Goal: Transaction & Acquisition: Obtain resource

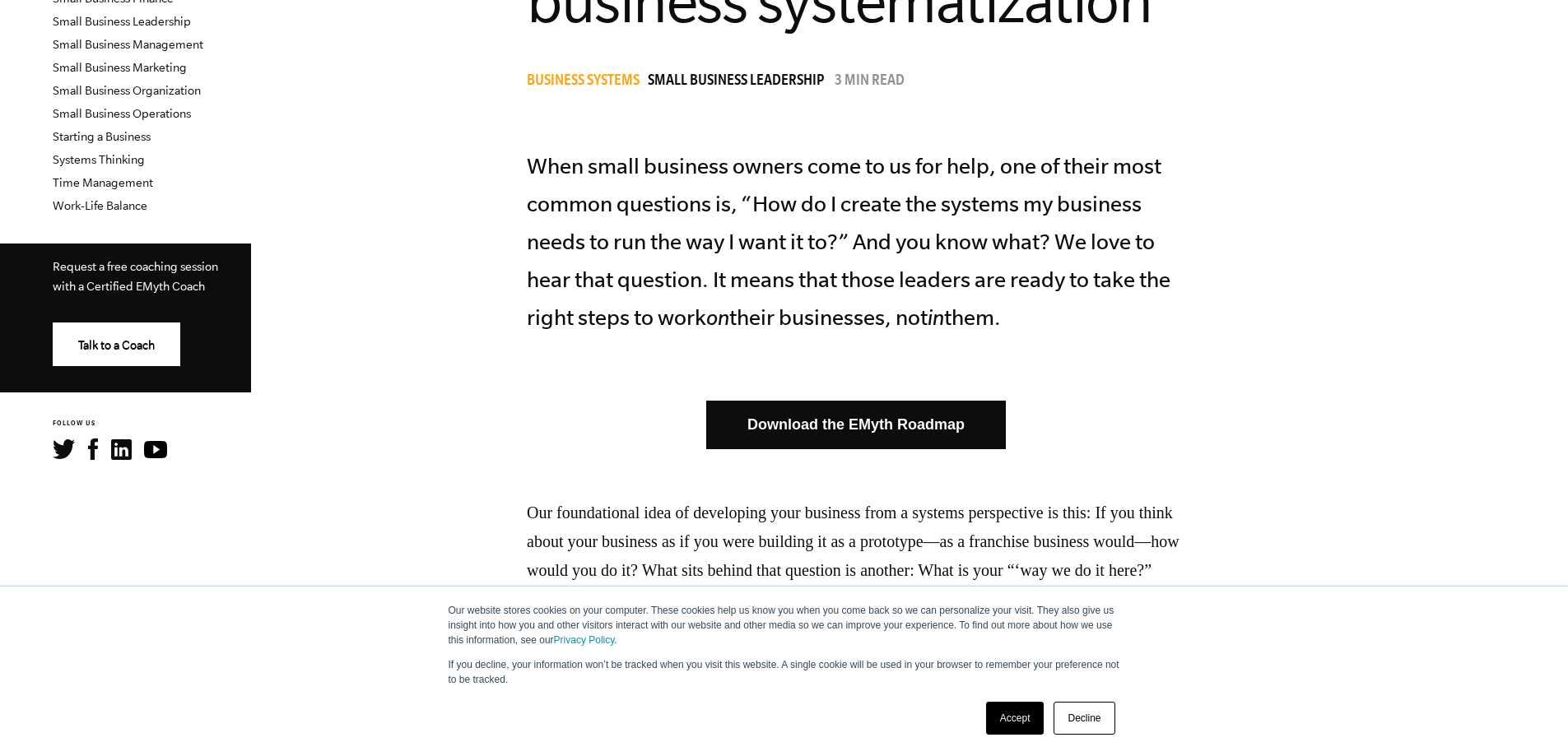
scroll to position [576, 0]
click at [926, 420] on link "Download the EMyth Roadmap" at bounding box center [856, 426] width 300 height 49
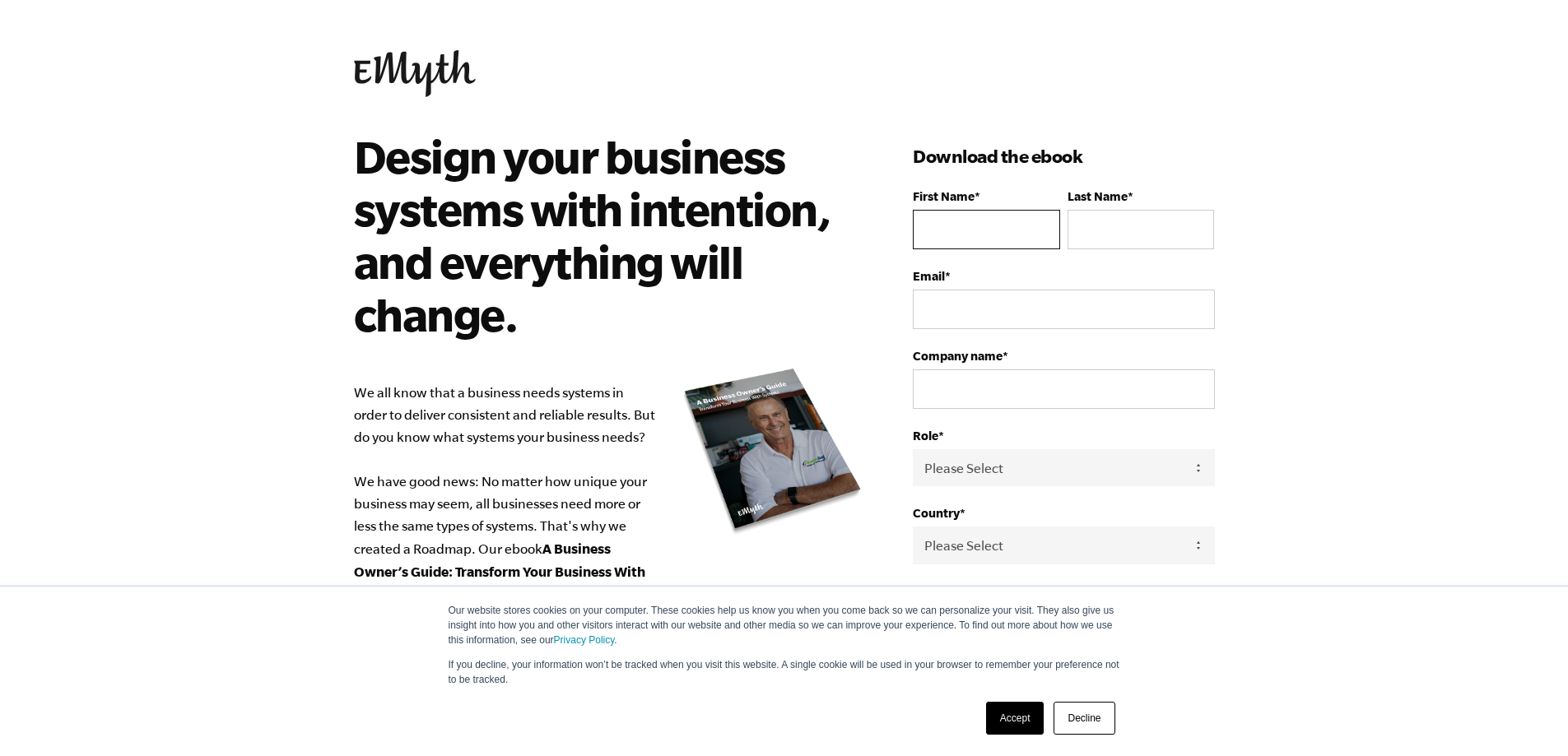
click at [1011, 229] on input "First Name *" at bounding box center [986, 230] width 147 height 40
type input "Randy"
type input "Flemmer"
type input "rflemmer@fleetsafetyinternational.com"
type input "J & R Vacations Inc"
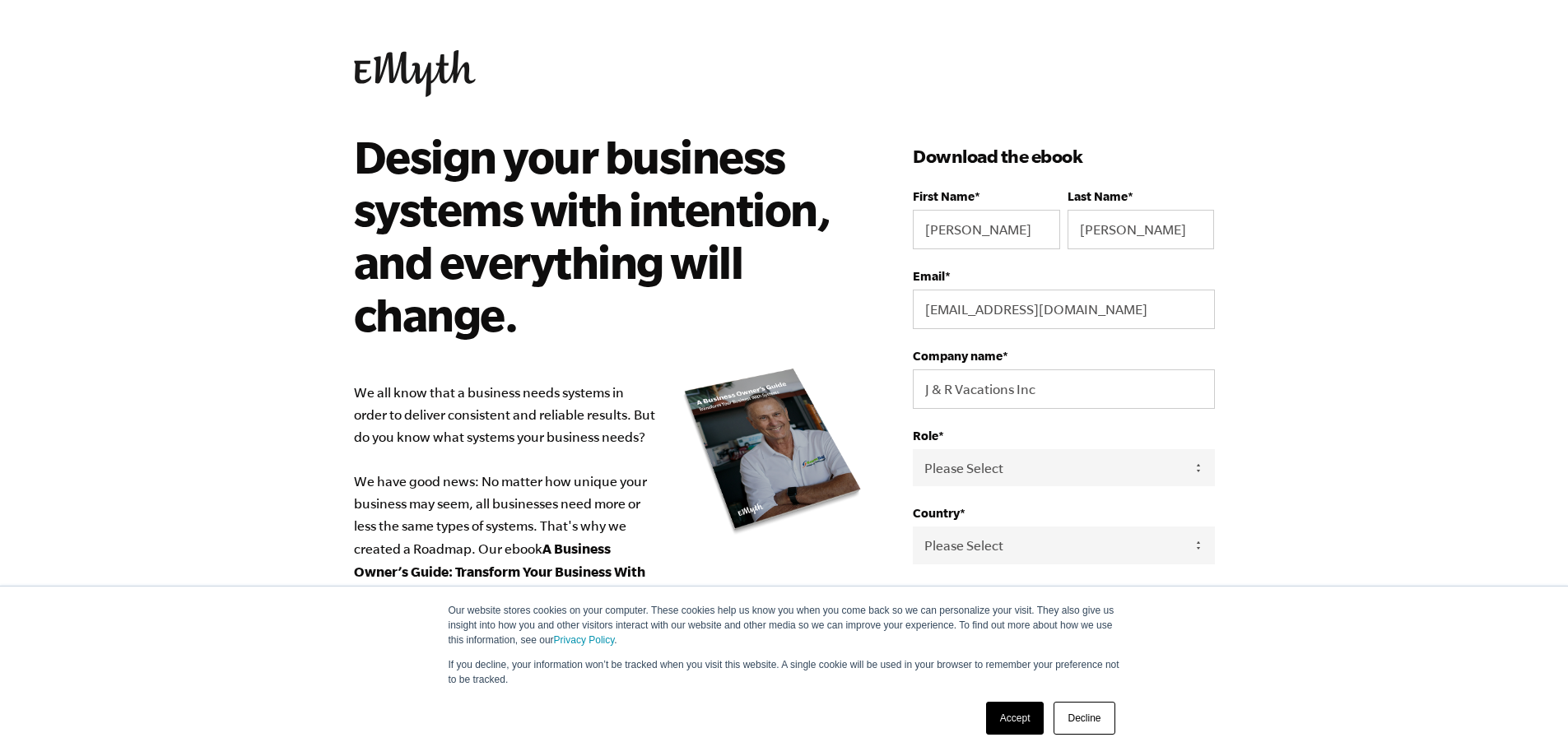
select select "Canada"
type input "14038501224"
click at [999, 467] on select "Please Select Owner Partner / Co-Owner Executive Employee / Other" at bounding box center [1062, 467] width 301 height 37
select select "Owner"
click at [912, 449] on select "Please Select Owner Partner / Co-Owner Executive Employee / Other" at bounding box center [1062, 467] width 301 height 37
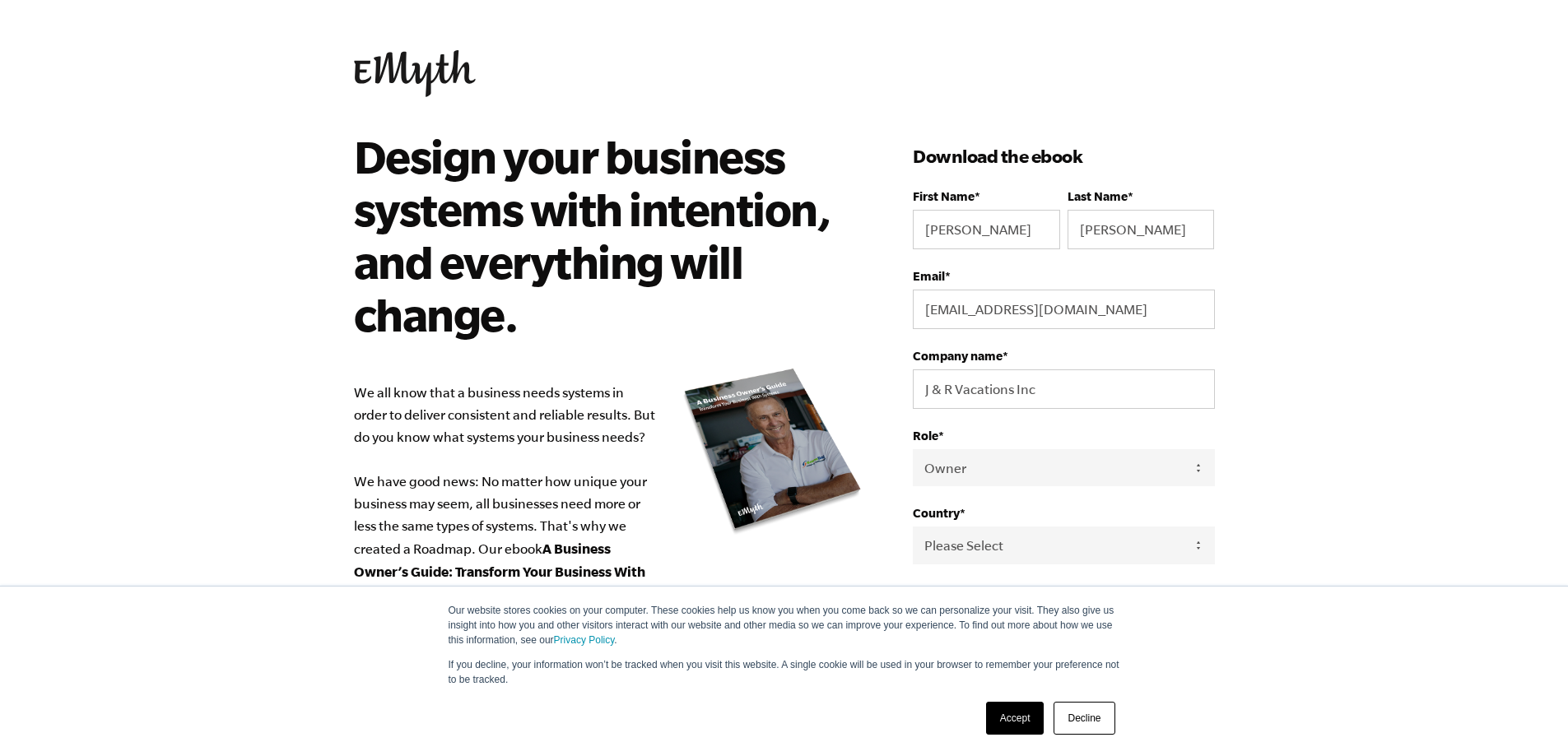
click at [1014, 729] on link "Accept" at bounding box center [1014, 718] width 58 height 33
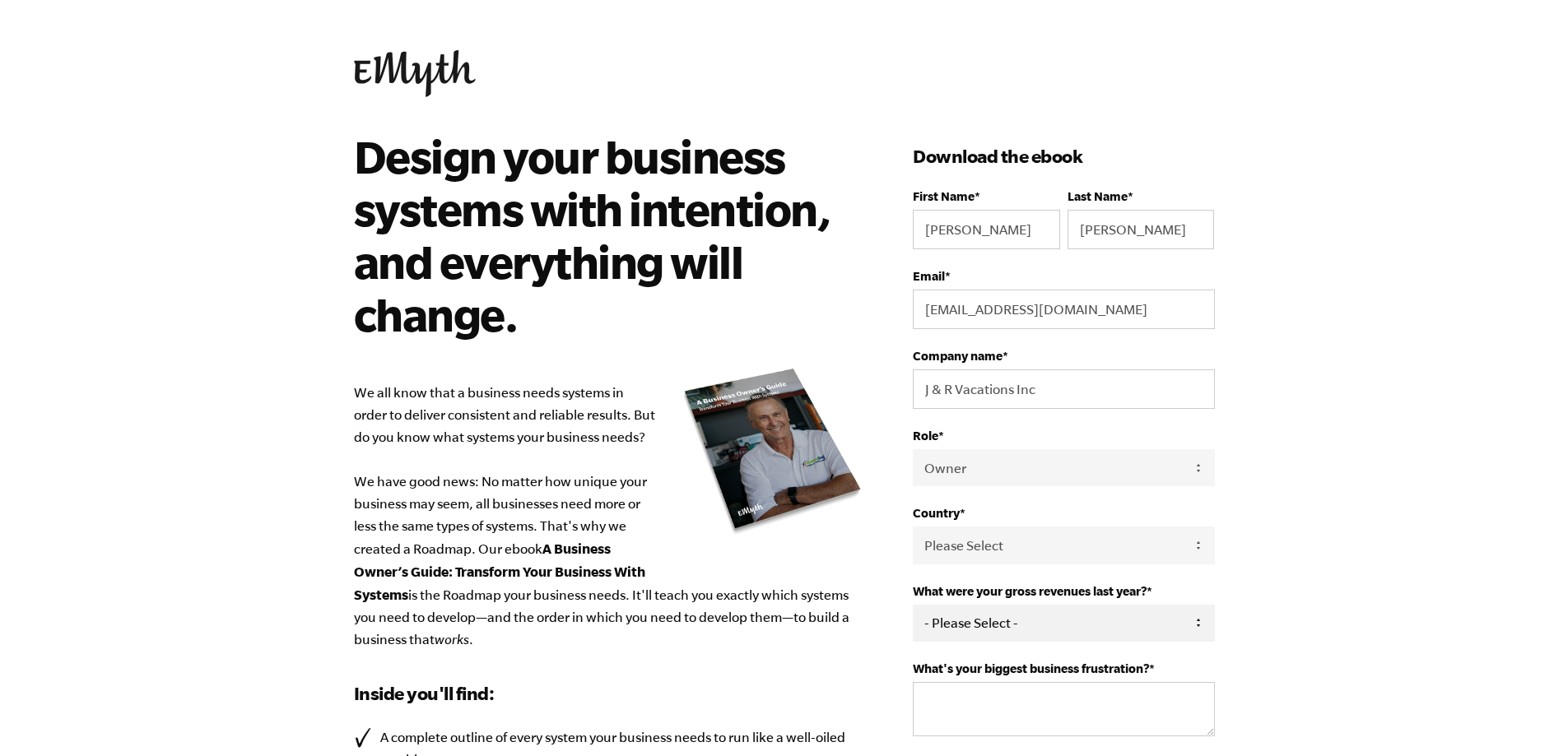
click at [1041, 623] on select "- Please Select - 0-75K 76-150K 151-275K 276-500K 501-750K 751-1M 1-2.5M 2.5-5M…" at bounding box center [1062, 624] width 301 height 37
select select "76-150K"
click at [912, 605] on select "- Please Select - 0-75K 76-150K 151-275K 276-500K 501-750K 751-1M 1-2.5M 2.5-5M…" at bounding box center [1062, 624] width 301 height 37
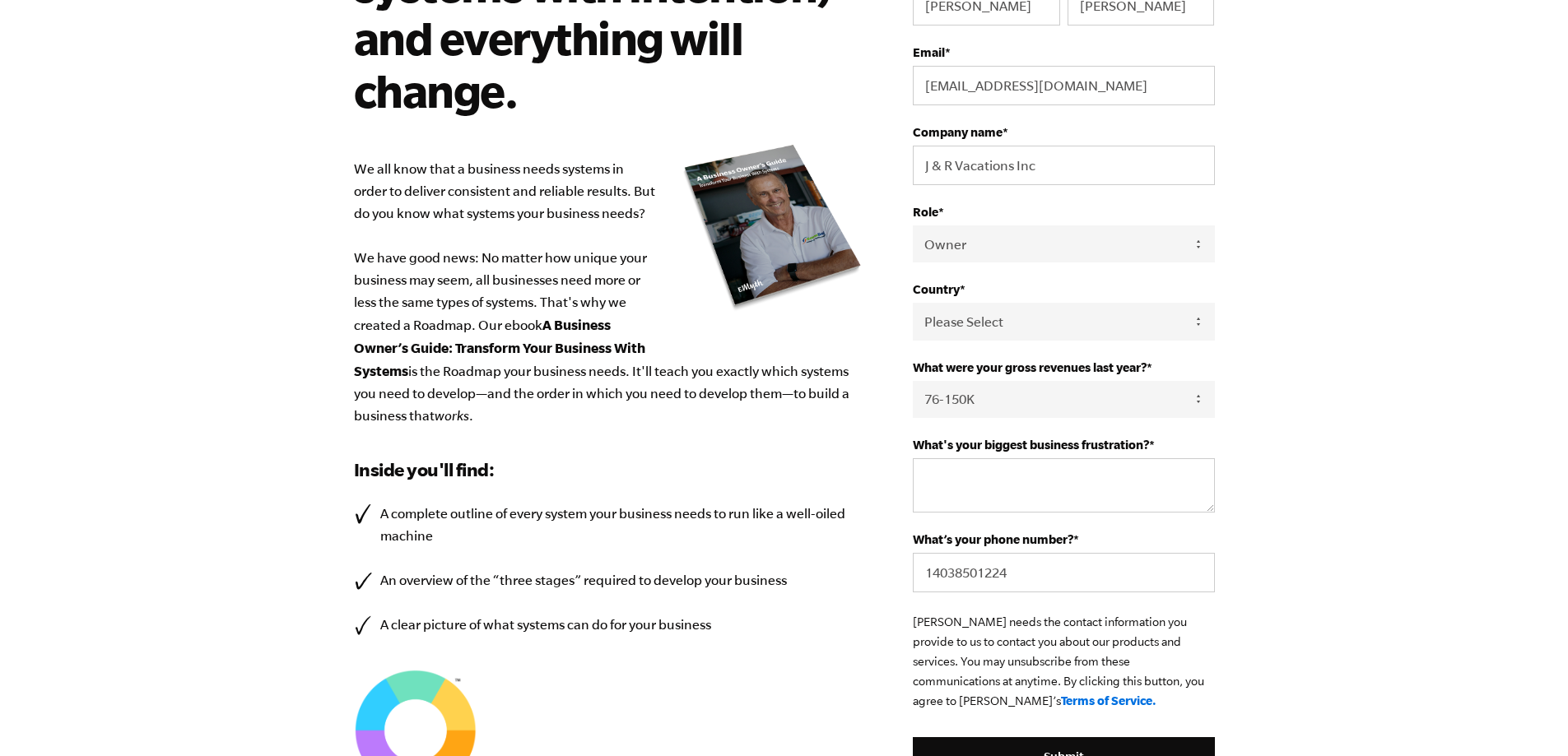
scroll to position [247, 0]
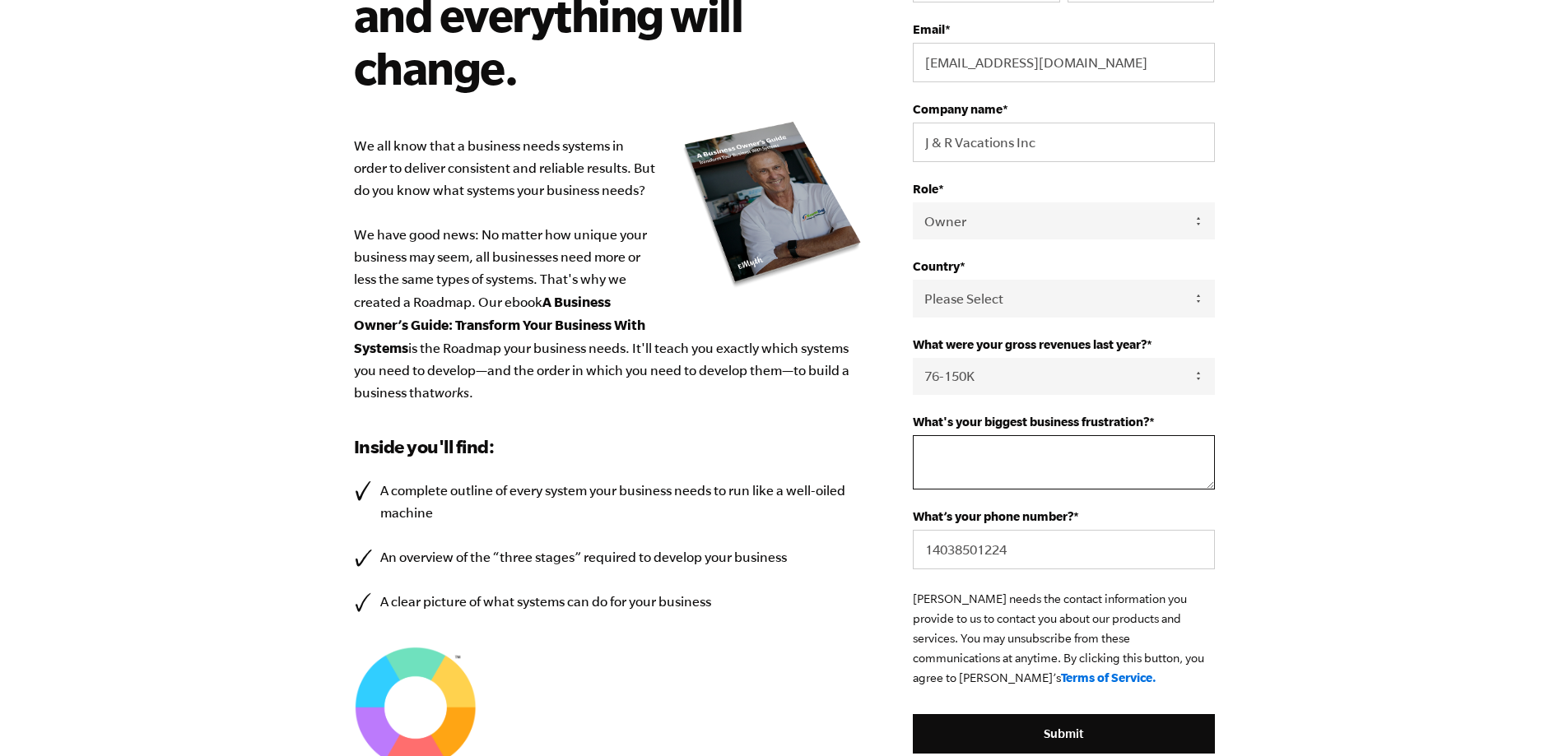
click at [1000, 477] on textarea "What's your biggest business frustration? *" at bounding box center [1062, 462] width 301 height 54
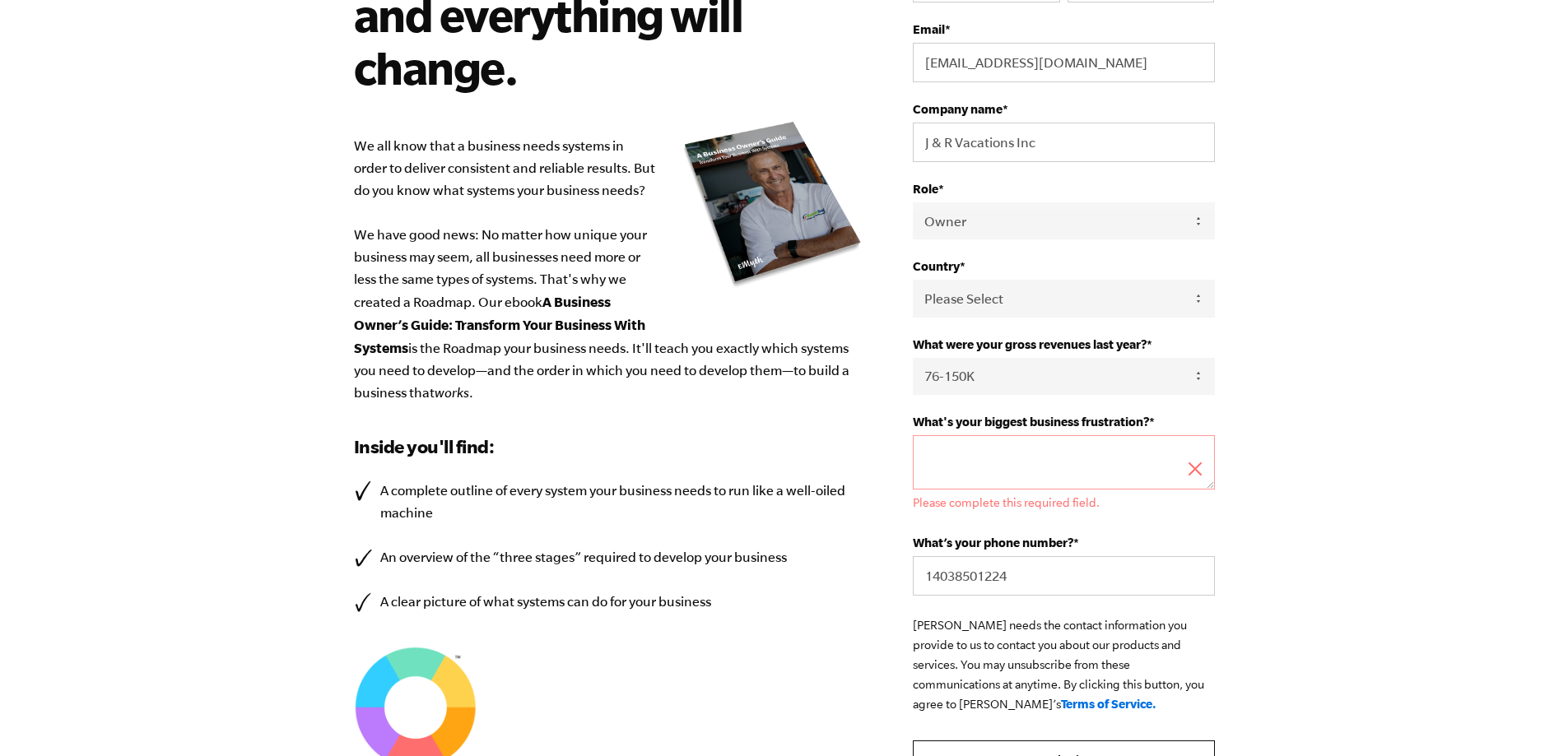
click at [1062, 728] on form "First Name * Randy Last Name * Flemmer Email * rflemmer@fleetsafetyinternationa…" at bounding box center [1062, 361] width 301 height 838
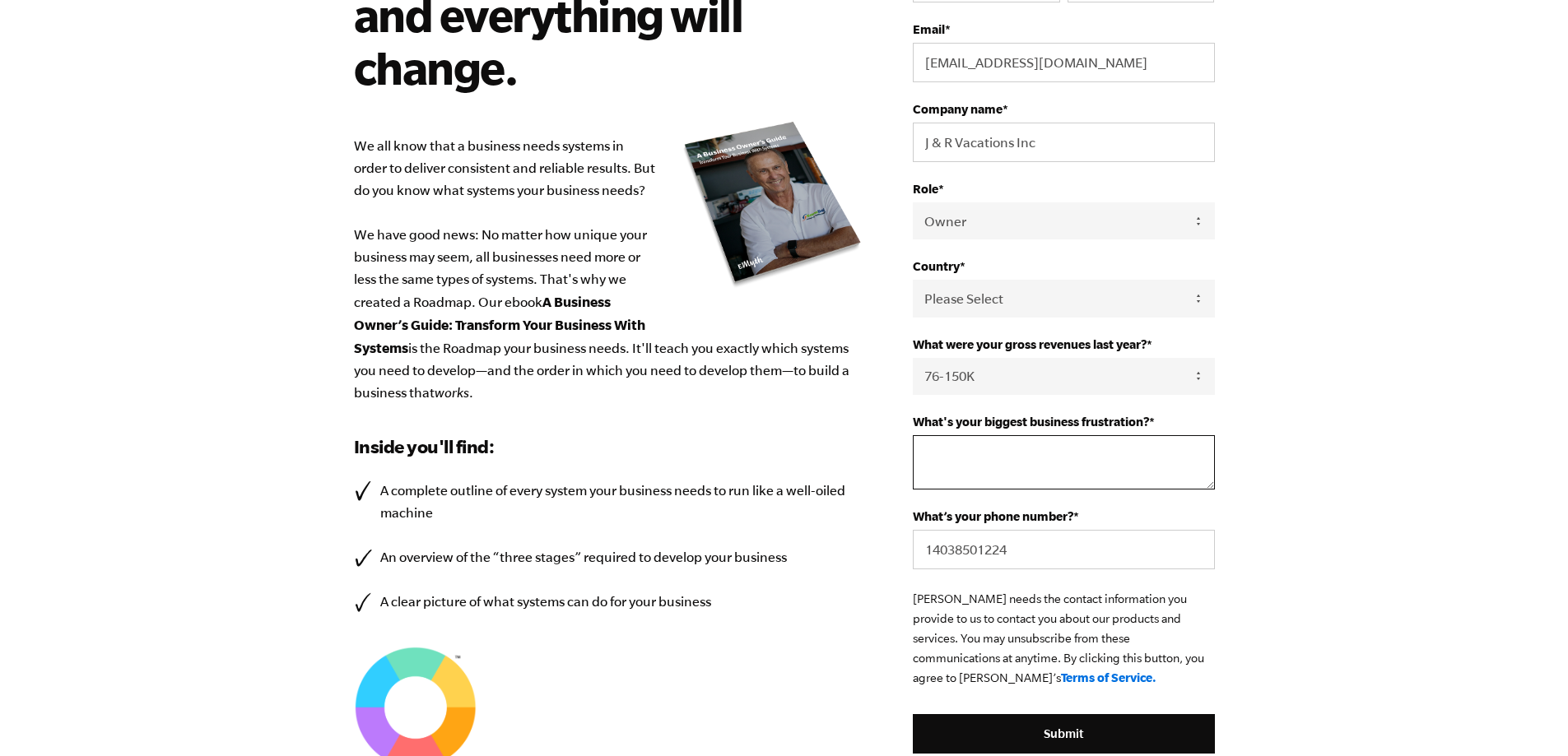
click at [987, 448] on textarea "What's your biggest business frustration? *" at bounding box center [1062, 462] width 301 height 54
type textarea "Sales"
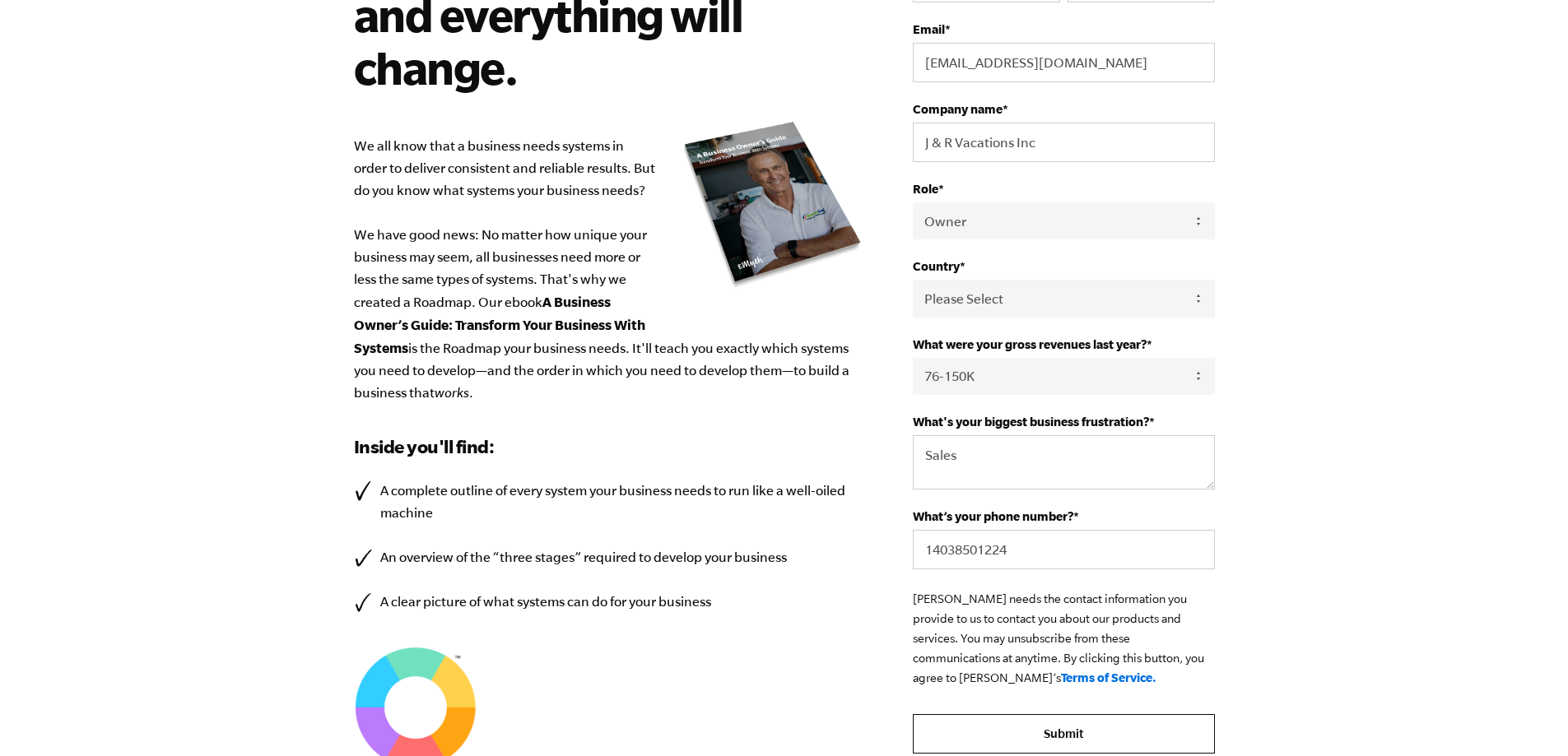
click at [1088, 725] on input "Submit" at bounding box center [1062, 733] width 301 height 40
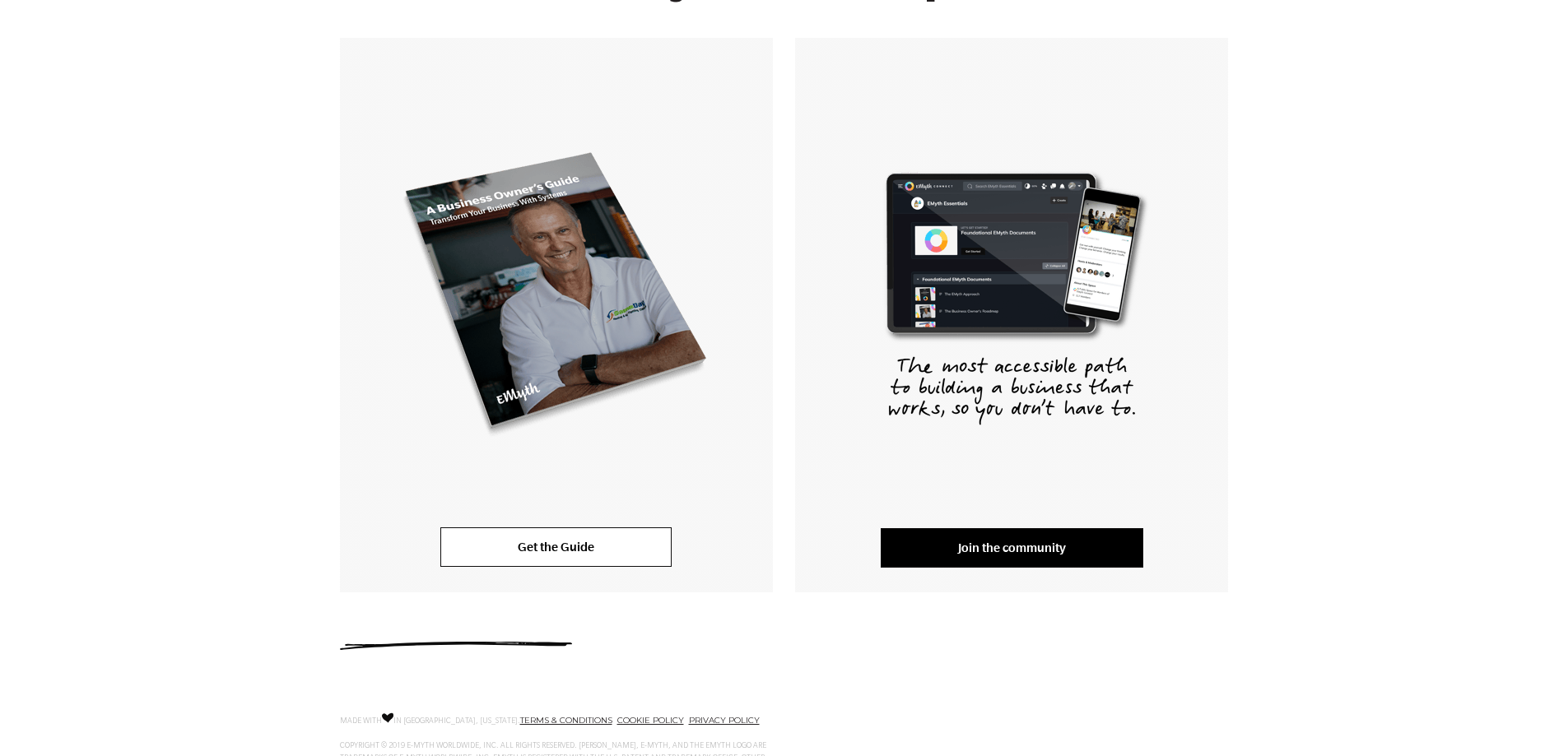
scroll to position [334, 0]
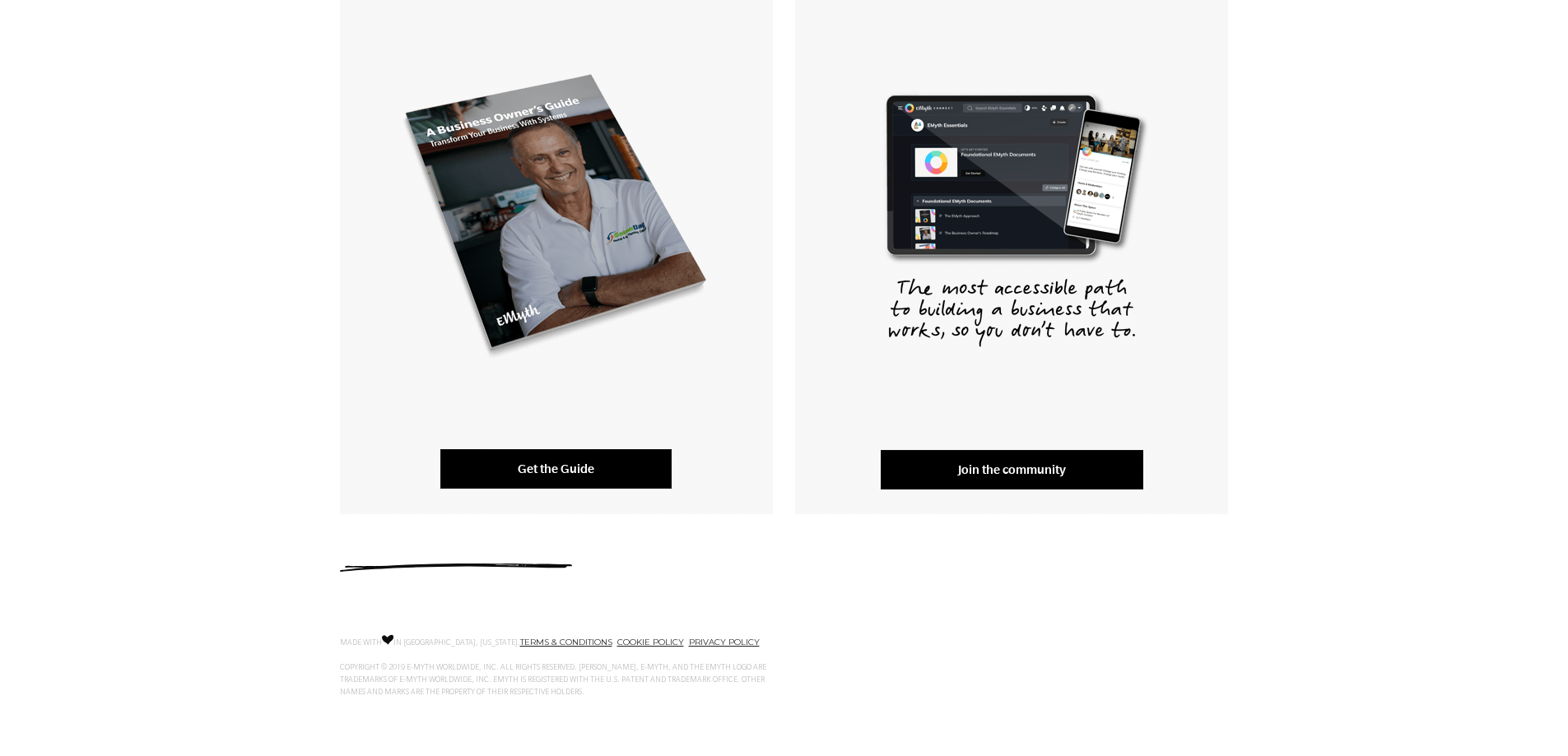
click at [599, 479] on link "Get the Guide" at bounding box center [556, 468] width 231 height 40
